Goal: Information Seeking & Learning: Learn about a topic

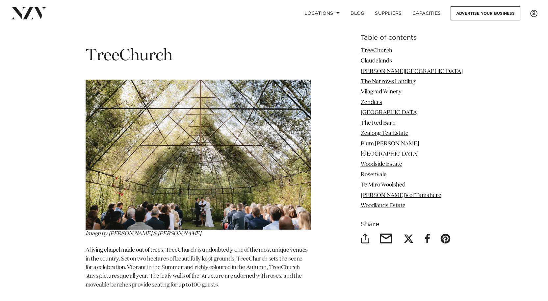
scroll to position [856, 0]
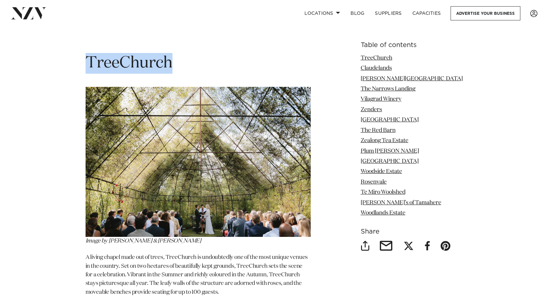
drag, startPoint x: 173, startPoint y: 63, endPoint x: 85, endPoint y: 60, distance: 87.6
copy span "TreeChurch"
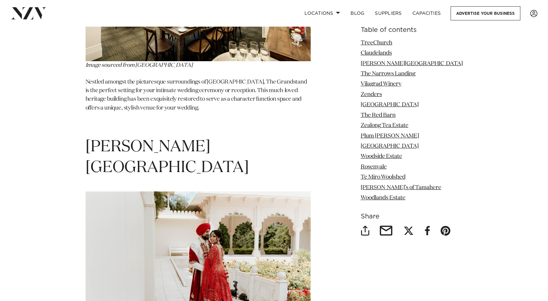
scroll to position [1284, 0]
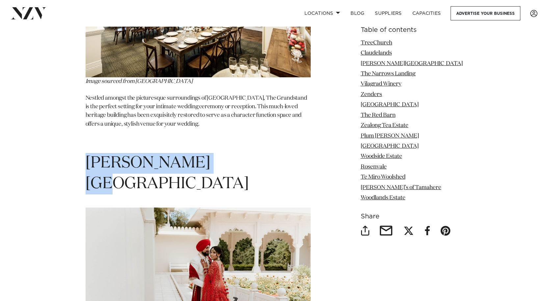
drag, startPoint x: 219, startPoint y: 154, endPoint x: 84, endPoint y: 160, distance: 135.1
copy span "[PERSON_NAME][GEOGRAPHIC_DATA]"
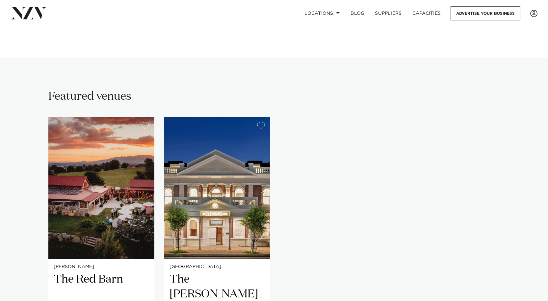
scroll to position [428, 0]
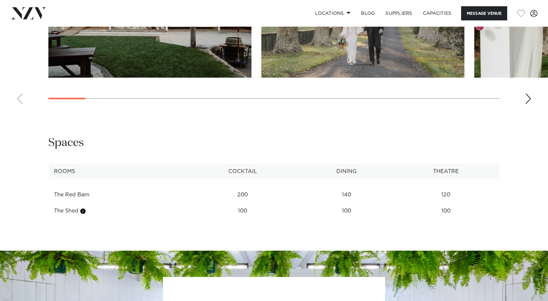
scroll to position [757, 0]
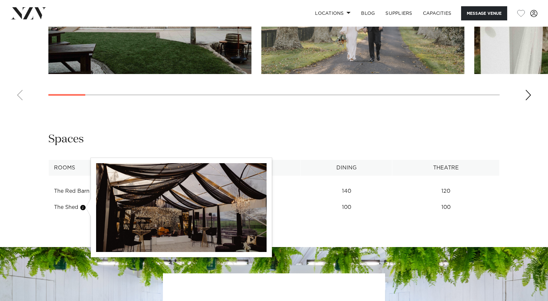
click at [85, 208] on button "button" at bounding box center [83, 207] width 7 height 7
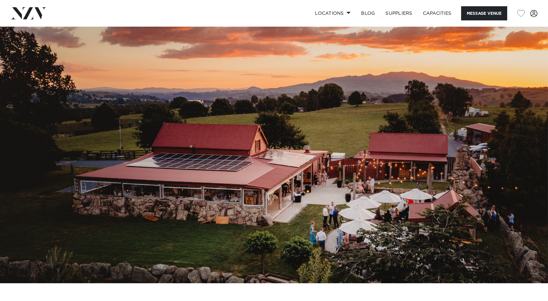
scroll to position [99, 0]
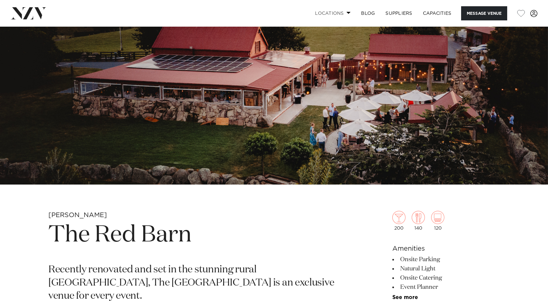
click at [347, 14] on span at bounding box center [349, 13] width 4 height 2
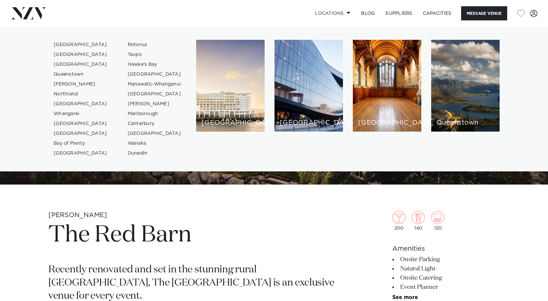
click at [309, 163] on ul "Auckland Wellington Christchurch Queenstown Hamilton Northland Bay of Islands W…" at bounding box center [274, 99] width 548 height 145
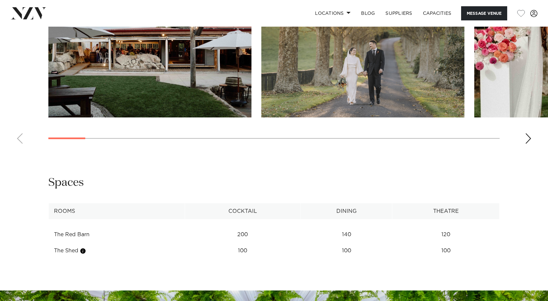
scroll to position [724, 0]
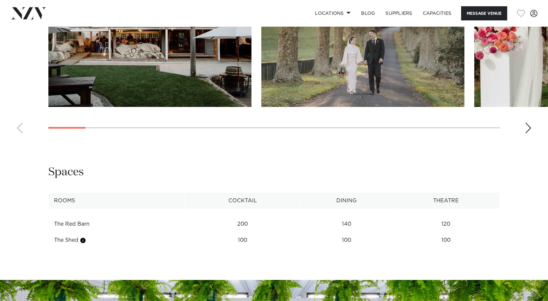
click at [79, 198] on th "Rooms" at bounding box center [117, 201] width 136 height 16
drag, startPoint x: 78, startPoint y: 167, endPoint x: 110, endPoint y: 163, distance: 32.8
click at [91, 165] on div "Spaces" at bounding box center [273, 172] width 451 height 15
click at [477, 10] on button "Message Venue" at bounding box center [484, 13] width 46 height 14
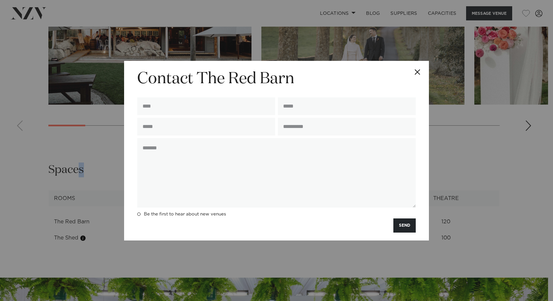
click at [412, 70] on button "Close" at bounding box center [417, 72] width 23 height 23
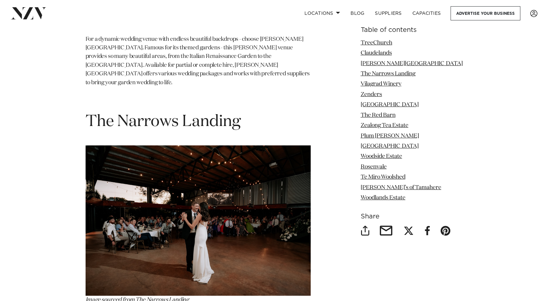
scroll to position [1613, 0]
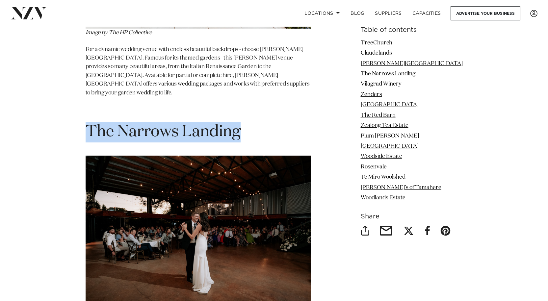
drag, startPoint x: 249, startPoint y: 103, endPoint x: 87, endPoint y: 99, distance: 162.7
click at [87, 122] on h1 "The Narrows Landing" at bounding box center [198, 132] width 225 height 21
copy span "The Narrows Landing"
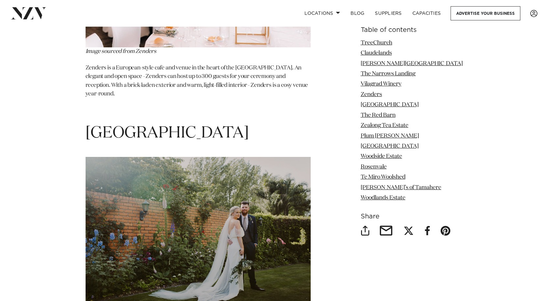
scroll to position [2403, 0]
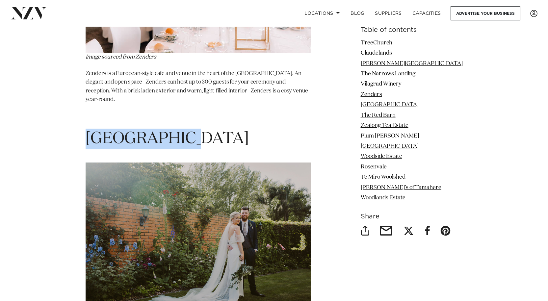
drag, startPoint x: 184, startPoint y: 88, endPoint x: 91, endPoint y: 90, distance: 93.9
click at [91, 129] on h1 "Henley Hotel" at bounding box center [198, 139] width 225 height 21
copy span "Henley Hotel"
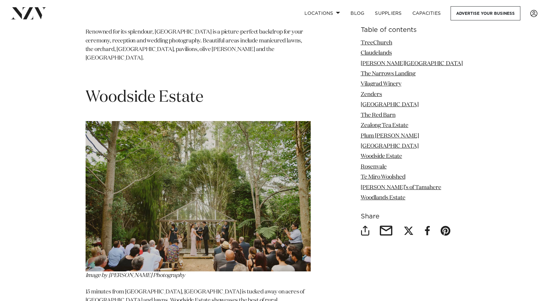
scroll to position [3687, 0]
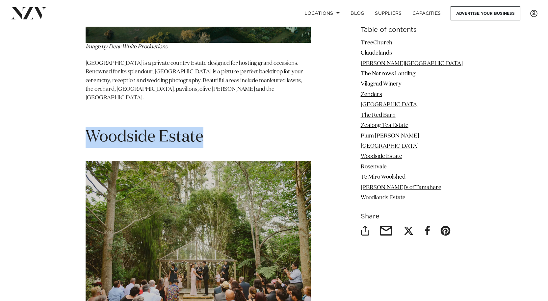
drag, startPoint x: 215, startPoint y: 60, endPoint x: 57, endPoint y: 64, distance: 158.4
copy span "Woodside Estate"
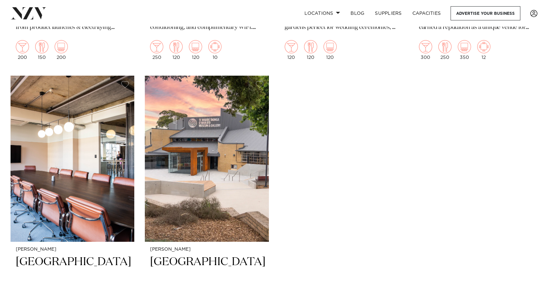
scroll to position [1481, 0]
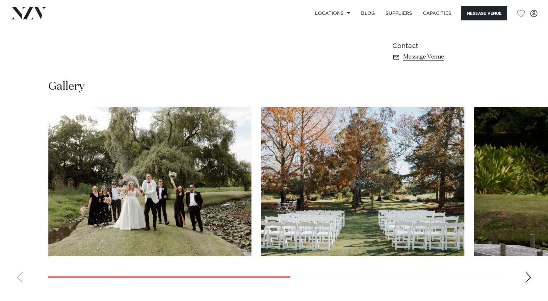
scroll to position [428, 0]
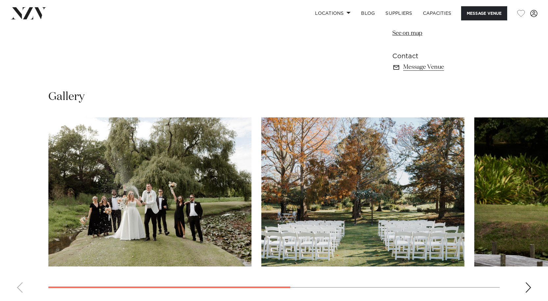
click at [409, 133] on img "2 / 4" at bounding box center [362, 192] width 203 height 149
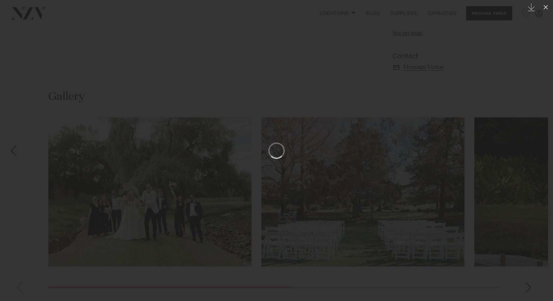
click at [478, 72] on div at bounding box center [276, 150] width 553 height 301
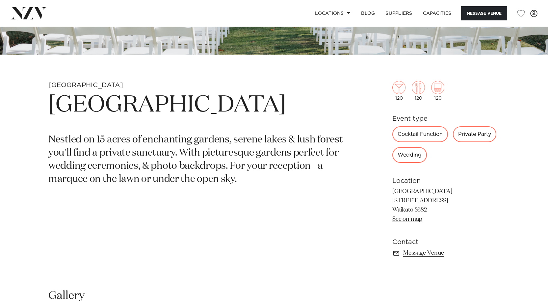
scroll to position [198, 0]
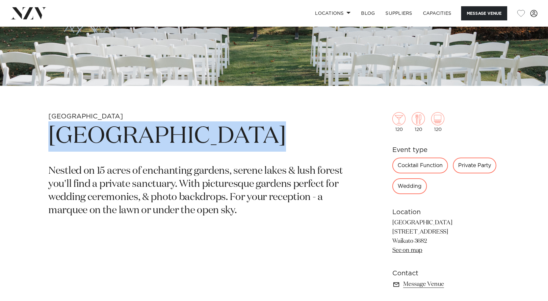
drag, startPoint x: 236, startPoint y: 137, endPoint x: 47, endPoint y: 136, distance: 189.0
click at [47, 136] on div "Waikato Waterlily Gardens Nestled on 15 acres of enchanting gardens, serene lak…" at bounding box center [274, 211] width 538 height 198
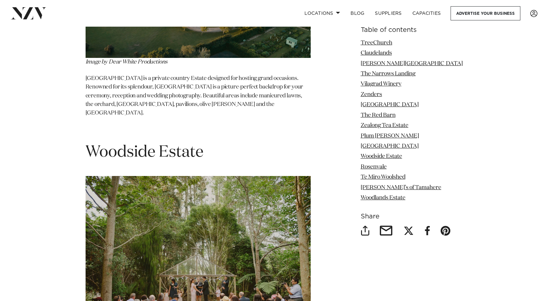
scroll to position [3687, 0]
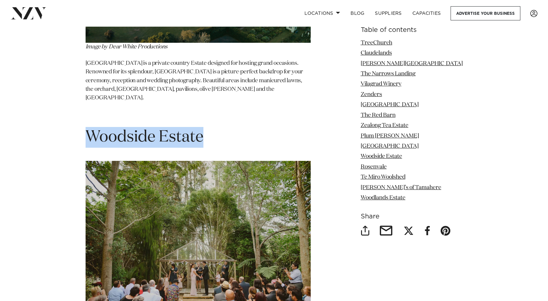
drag, startPoint x: 208, startPoint y: 69, endPoint x: 83, endPoint y: 63, distance: 124.6
copy span "Woodside Estate"
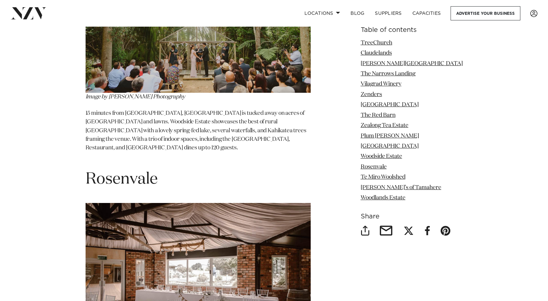
scroll to position [3918, 0]
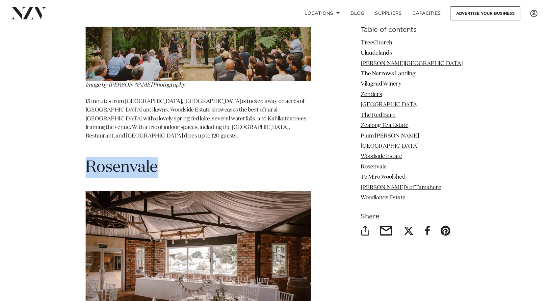
drag, startPoint x: 146, startPoint y: 107, endPoint x: 90, endPoint y: 98, distance: 56.3
copy section "Rosenvale"
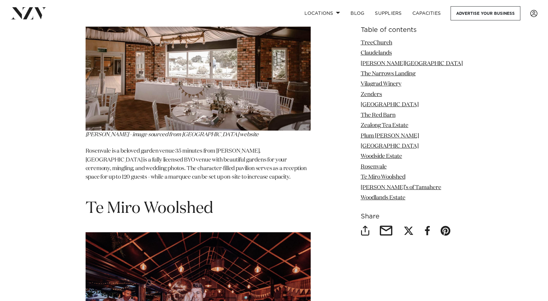
scroll to position [4148, 0]
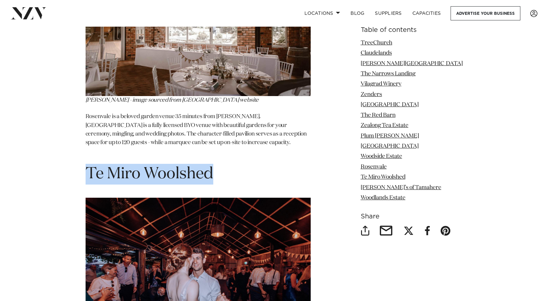
drag, startPoint x: 217, startPoint y: 99, endPoint x: 87, endPoint y: 97, distance: 130.1
click at [87, 164] on h1 "Te Miro Woolshed" at bounding box center [198, 174] width 225 height 21
copy span "Te Miro Woolshed"
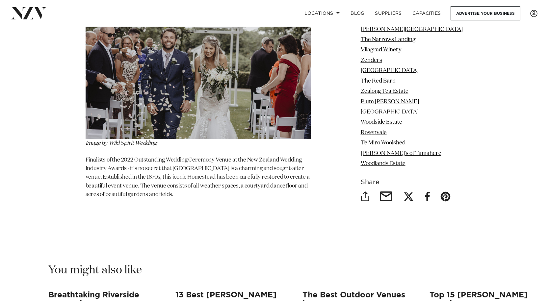
scroll to position [4971, 0]
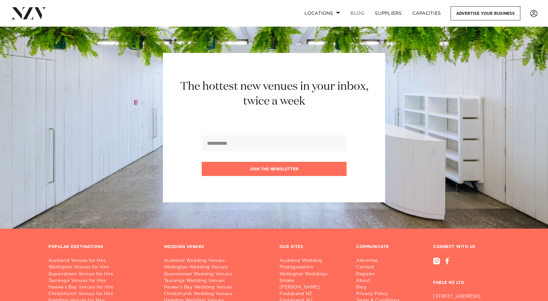
scroll to position [1547, 0]
